Goal: Information Seeking & Learning: Find specific fact

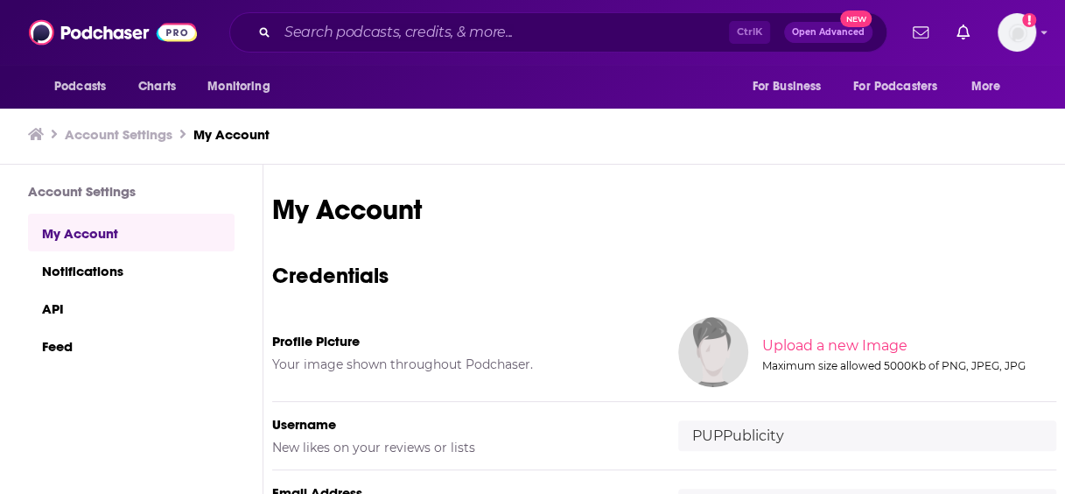
click at [541, 11] on div "Podcasts Charts Monitoring Ctrl K Open Advanced New For Business For Podcasters…" at bounding box center [532, 32] width 1065 height 65
click at [537, 36] on input "Search podcasts, credits, & more..." at bounding box center [503, 32] width 452 height 28
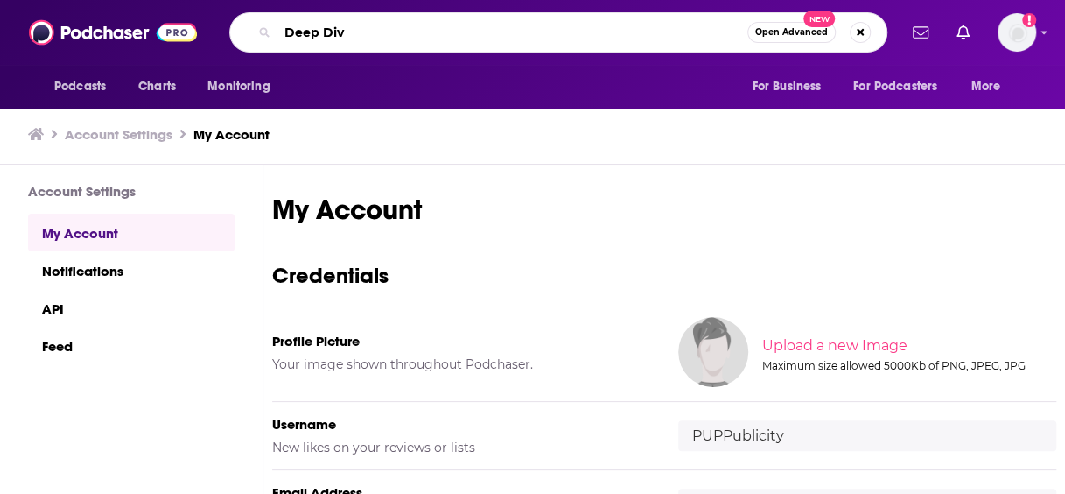
type input "Deep Dive"
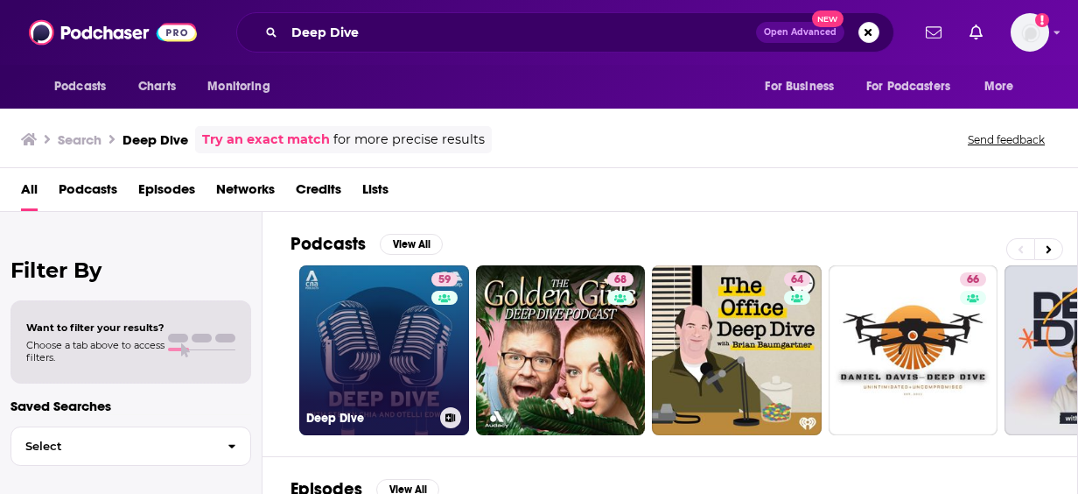
click at [373, 299] on link "59 Deep Dive" at bounding box center [384, 350] width 170 height 170
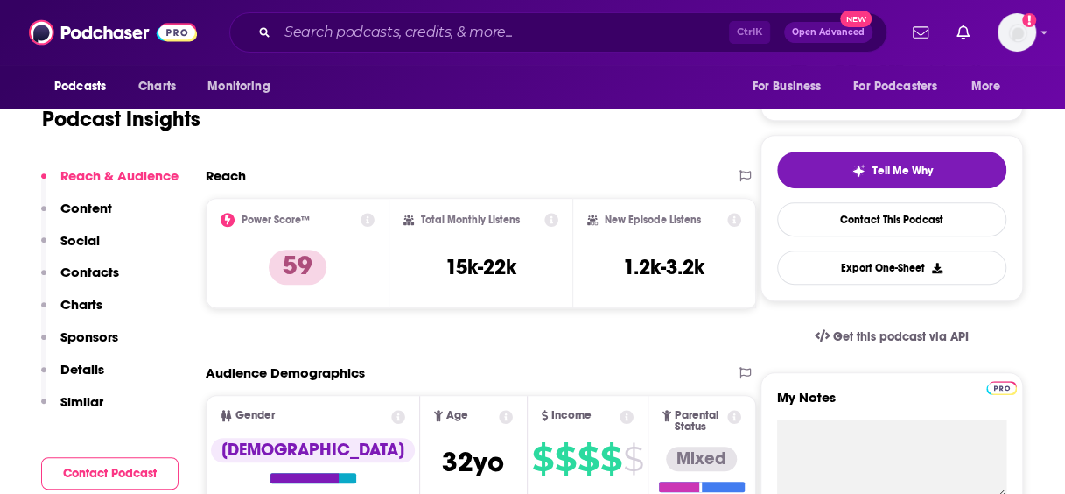
scroll to position [319, 0]
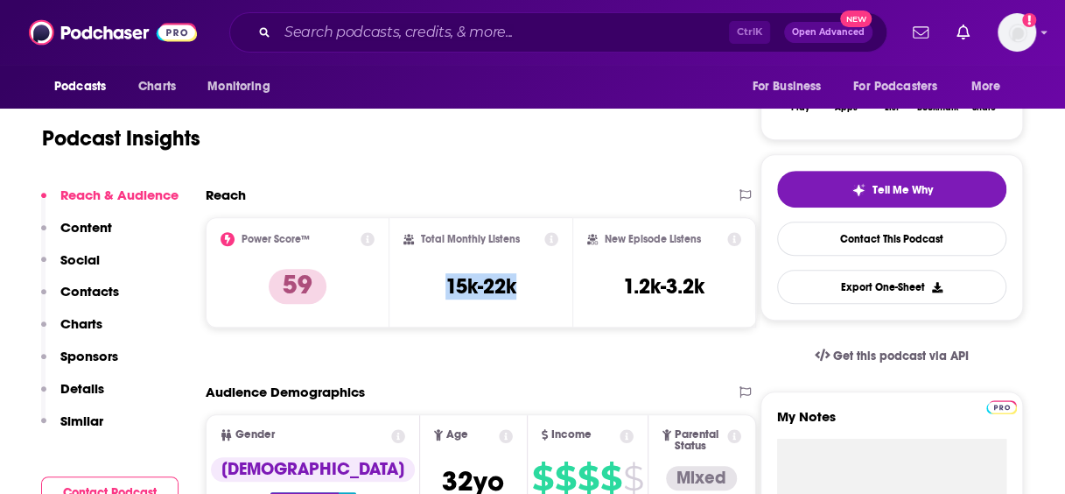
drag, startPoint x: 532, startPoint y: 292, endPoint x: 435, endPoint y: 292, distance: 97.2
click at [435, 292] on div "Total Monthly Listens 15k-22k" at bounding box center [482, 272] width 156 height 81
copy h3 "15k-22k"
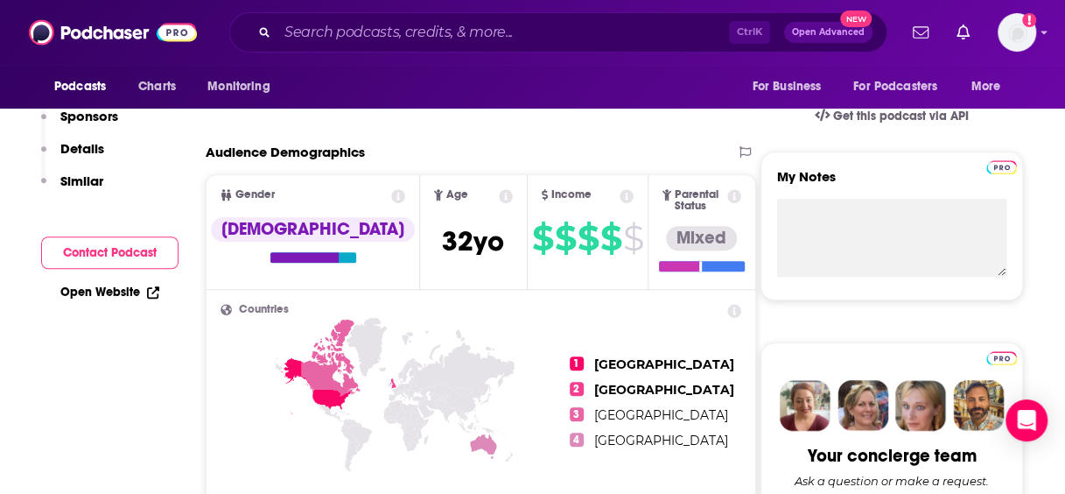
scroll to position [0, 0]
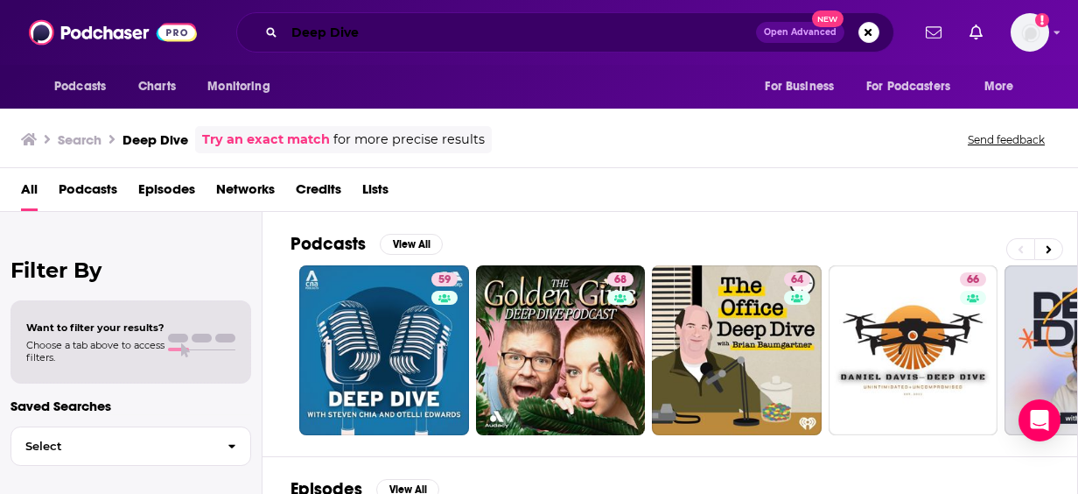
click at [508, 42] on input "Deep Dive" at bounding box center [521, 32] width 472 height 28
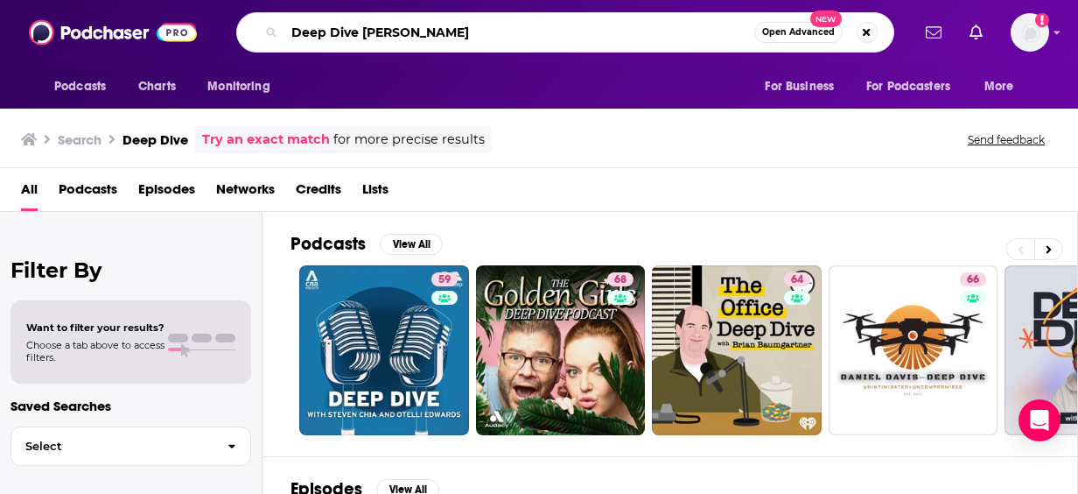
type input "Deep Dive [PERSON_NAME]"
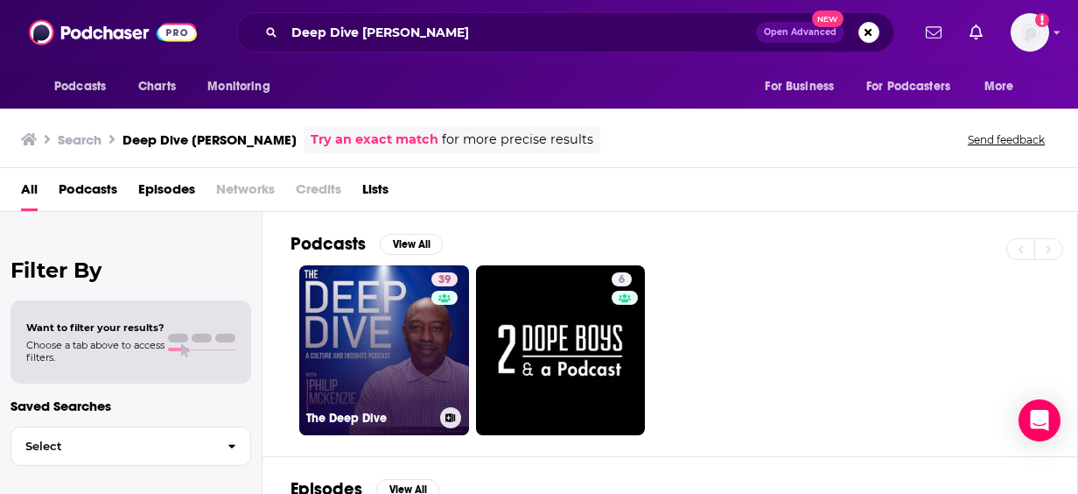
click at [394, 315] on link "39 The Deep Dive" at bounding box center [384, 350] width 170 height 170
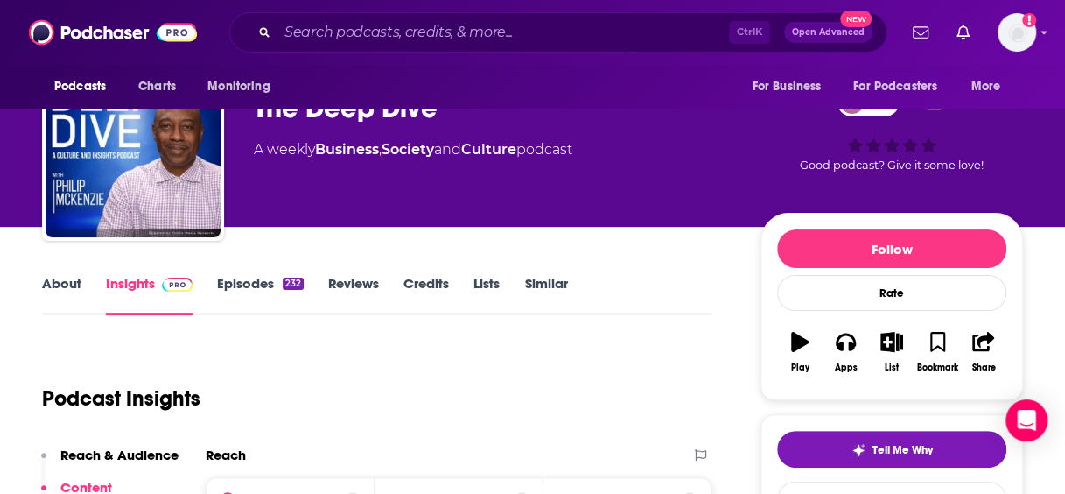
scroll to position [3, 0]
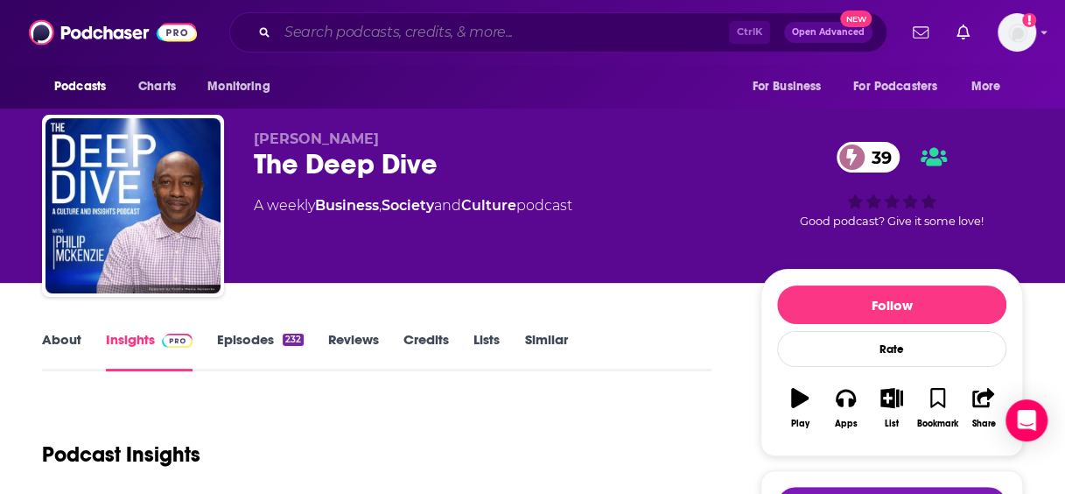
click at [450, 35] on input "Search podcasts, credits, & more..." at bounding box center [503, 32] width 452 height 28
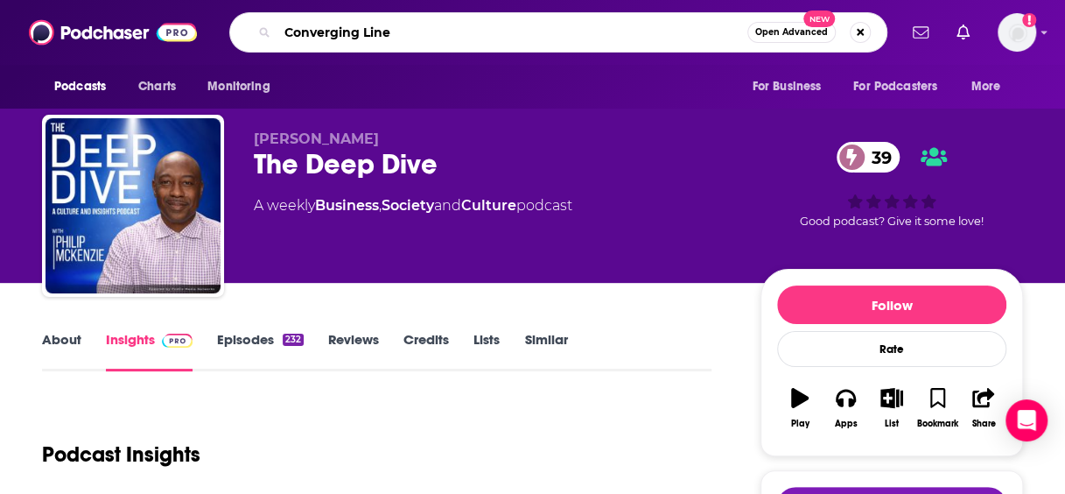
type input "Converging Lines"
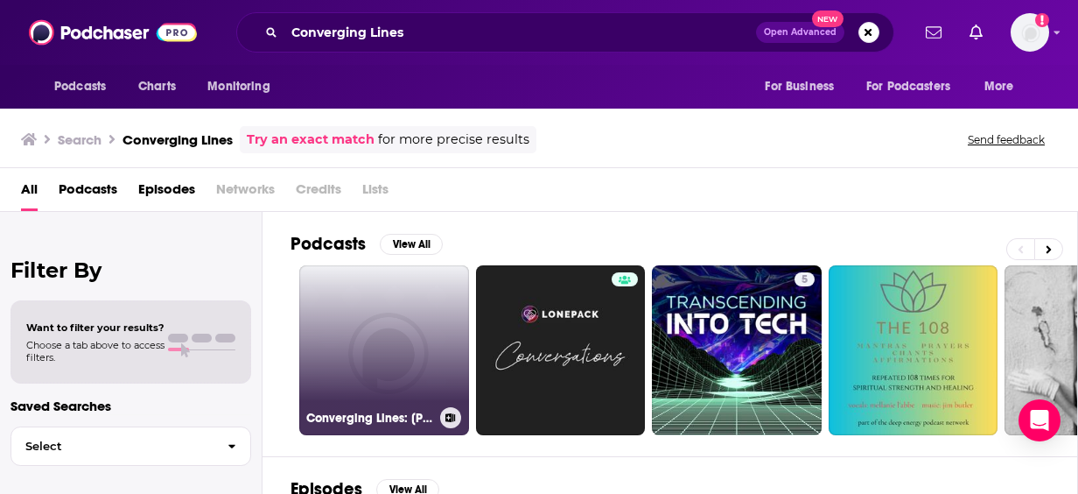
click at [389, 285] on link "Converging Lines: [PERSON_NAME] and [PERSON_NAME]" at bounding box center [384, 350] width 170 height 170
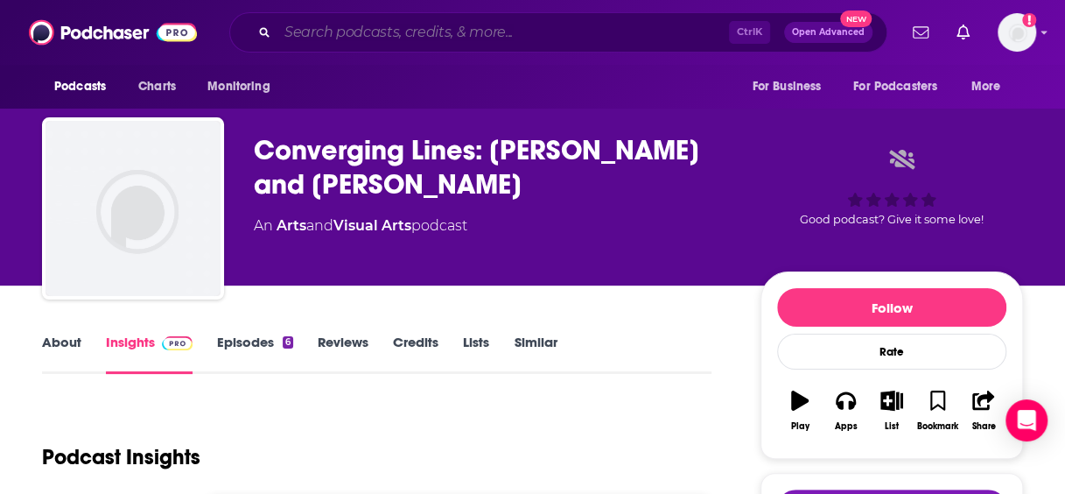
click at [462, 40] on input "Search podcasts, credits, & more..." at bounding box center [503, 32] width 452 height 28
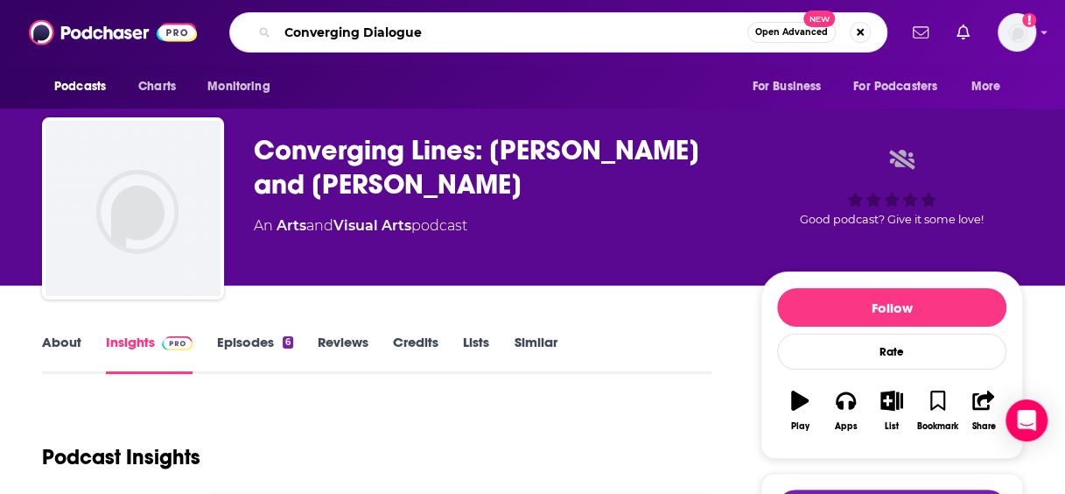
type input "Converging Dialogues"
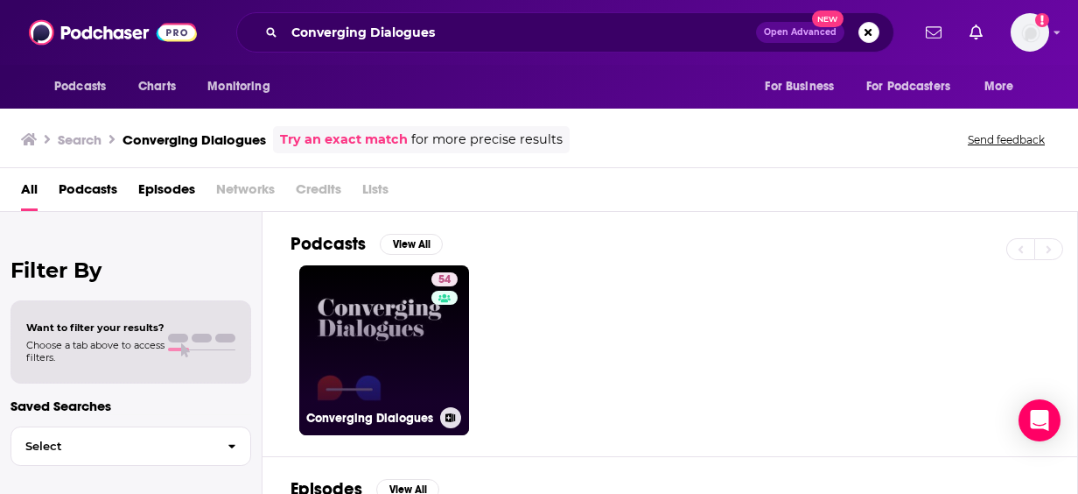
click at [374, 285] on link "54 Converging Dialogues" at bounding box center [384, 350] width 170 height 170
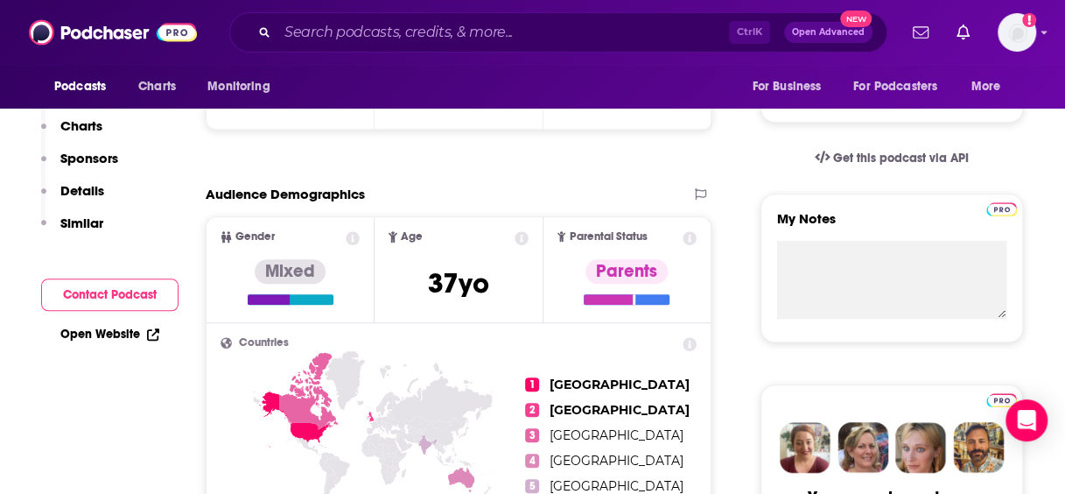
scroll to position [157, 0]
